Goal: Navigation & Orientation: Find specific page/section

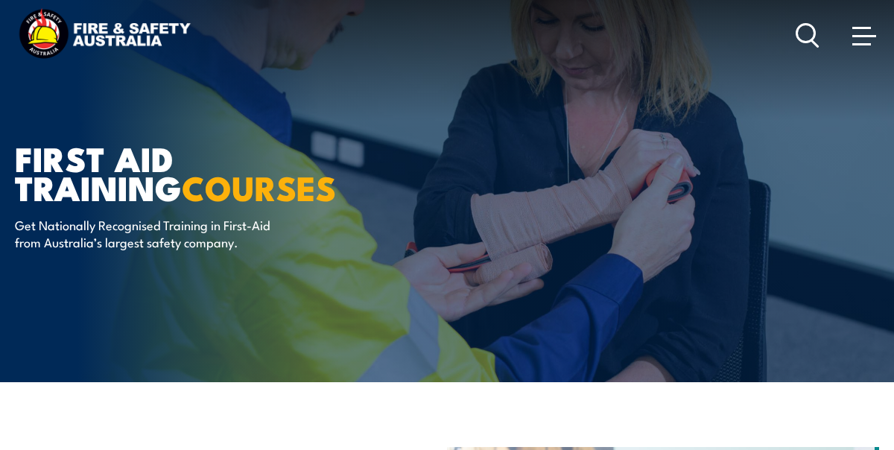
click at [859, 22] on link at bounding box center [864, 35] width 30 height 30
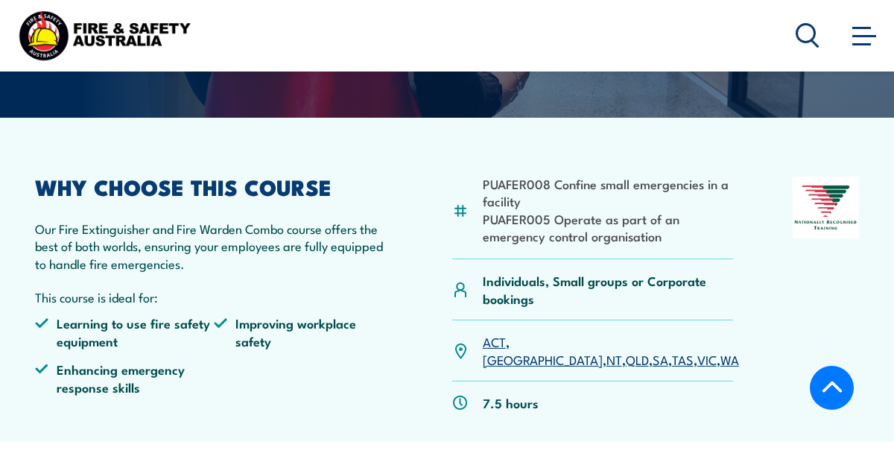
scroll to position [267, 0]
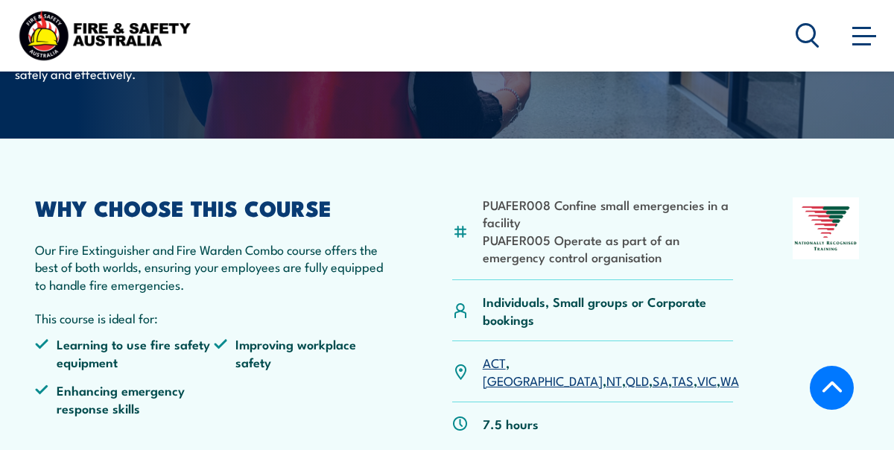
click at [697, 371] on link "VIC" at bounding box center [706, 380] width 19 height 18
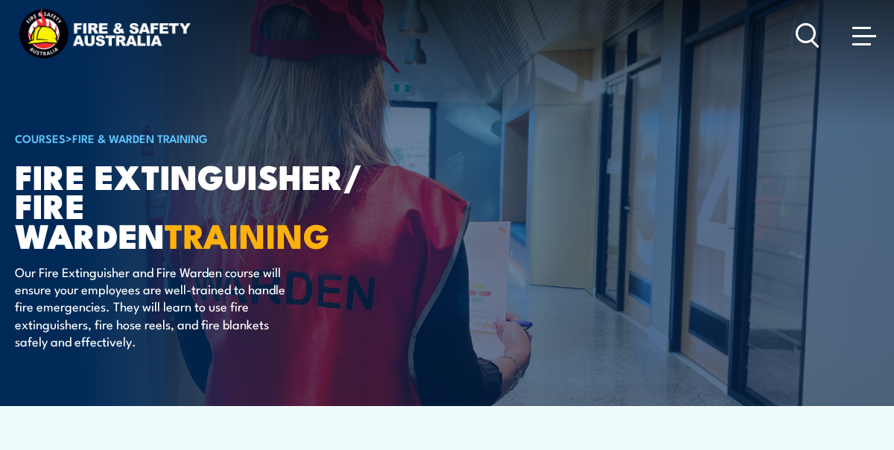
click at [71, 39] on img at bounding box center [104, 35] width 179 height 59
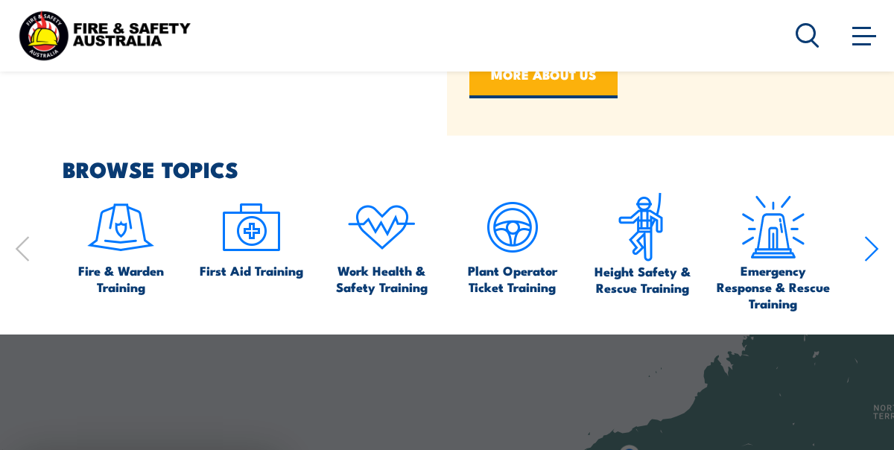
scroll to position [715, 0]
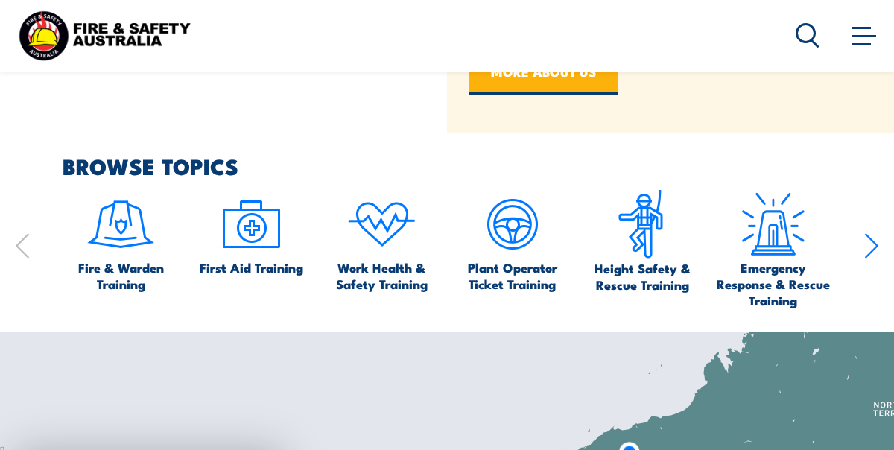
click at [873, 246] on icon "button" at bounding box center [871, 246] width 15 height 30
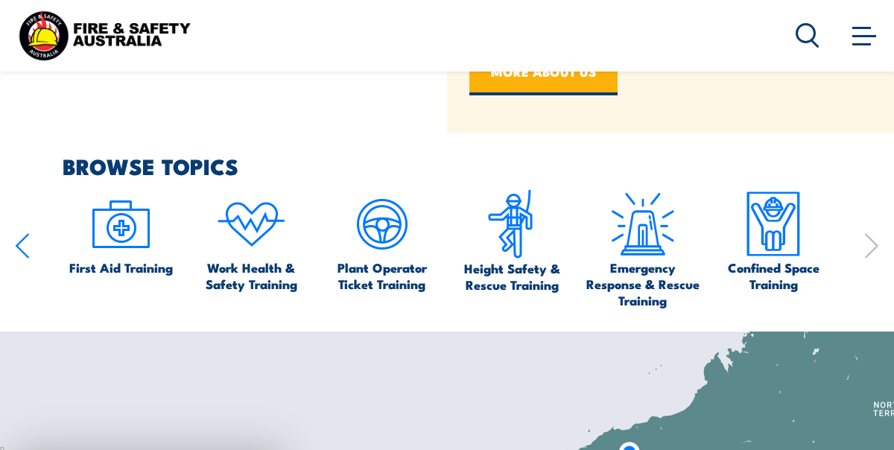
click at [873, 246] on icon "button" at bounding box center [871, 246] width 15 height 30
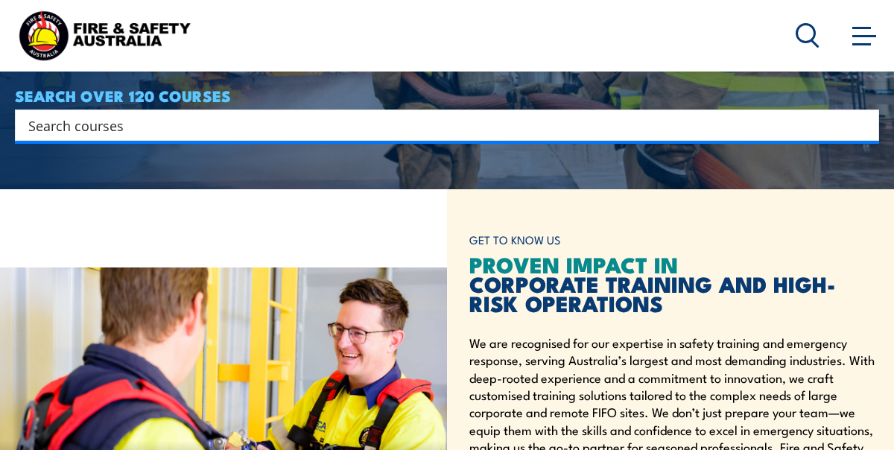
scroll to position [150, 0]
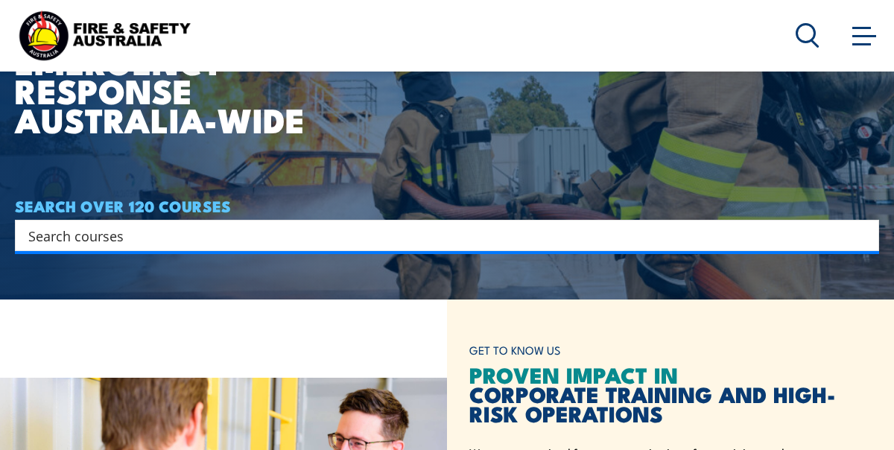
click at [851, 49] on link at bounding box center [864, 35] width 30 height 30
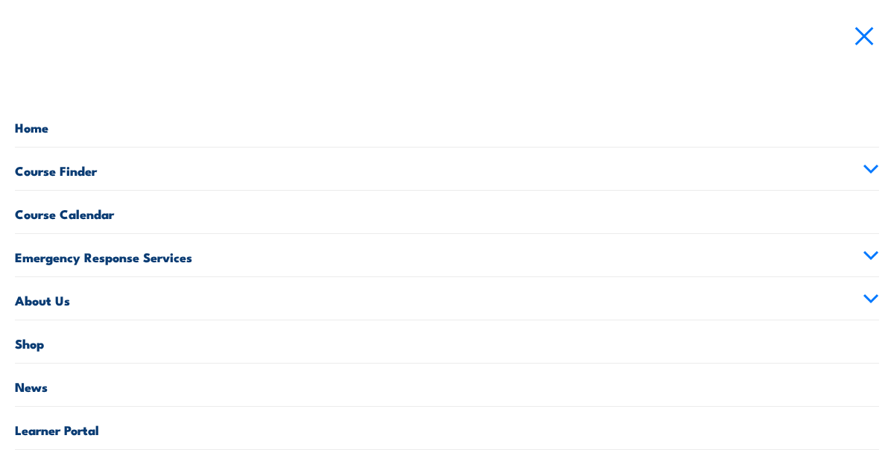
click at [504, 156] on link "Course Finder" at bounding box center [447, 168] width 864 height 42
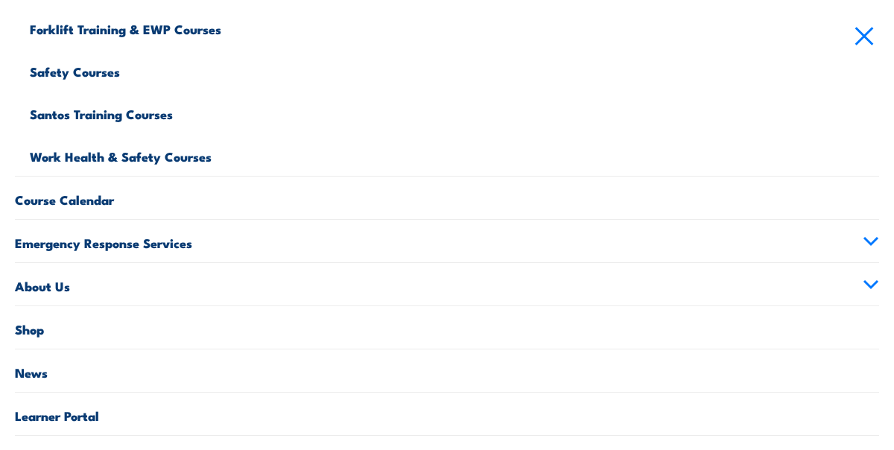
scroll to position [703, 0]
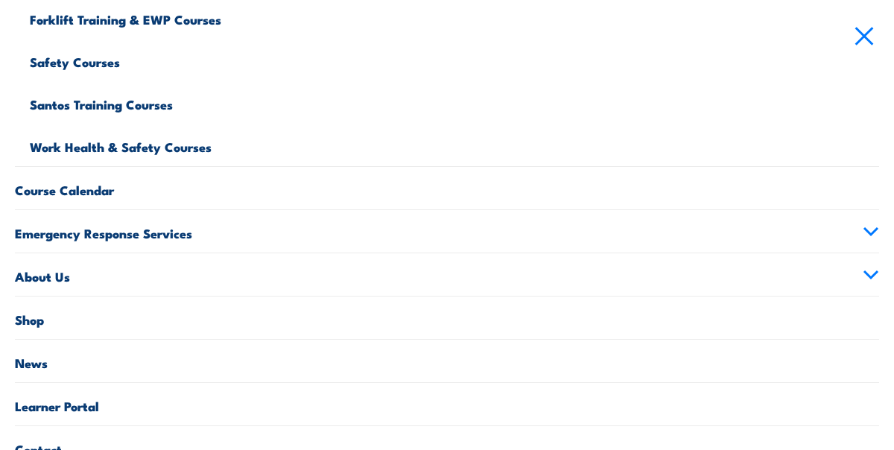
click at [281, 189] on link "Course Calendar" at bounding box center [447, 188] width 864 height 42
click at [85, 194] on link "Course Calendar" at bounding box center [447, 188] width 864 height 42
click at [65, 191] on link "Course Calendar" at bounding box center [447, 188] width 864 height 42
click at [862, 232] on link "Emergency Response Services" at bounding box center [447, 231] width 864 height 42
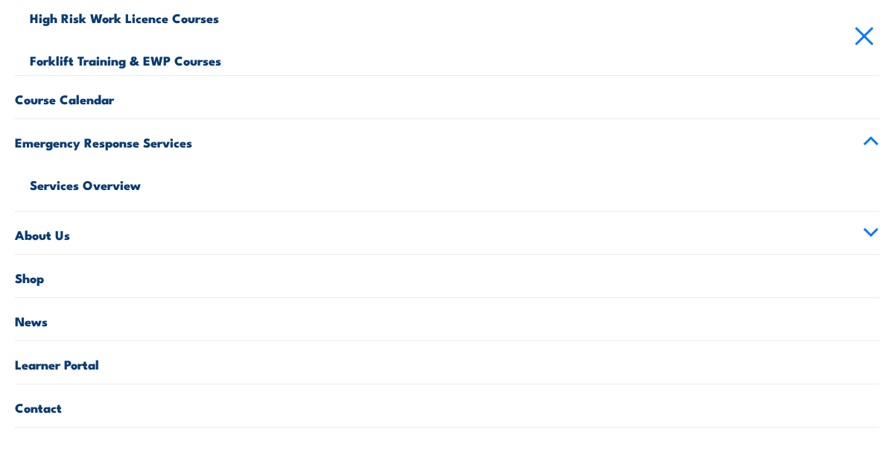
scroll to position [588, 0]
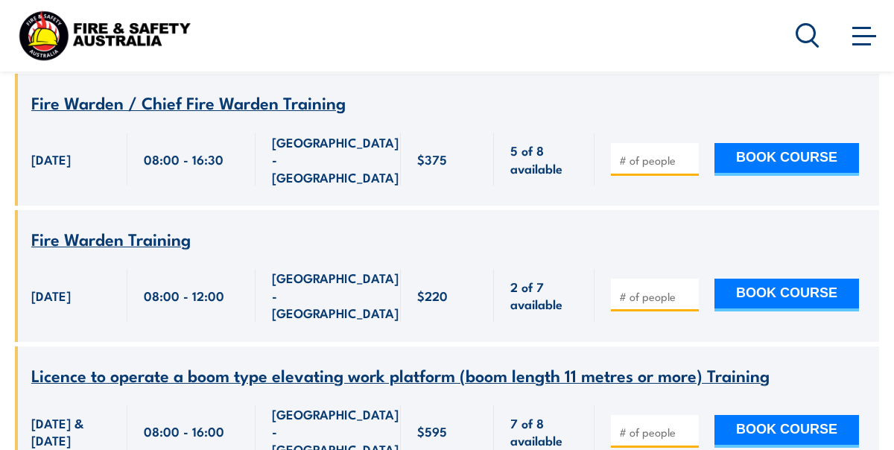
scroll to position [1416, 0]
